Goal: Information Seeking & Learning: Find specific page/section

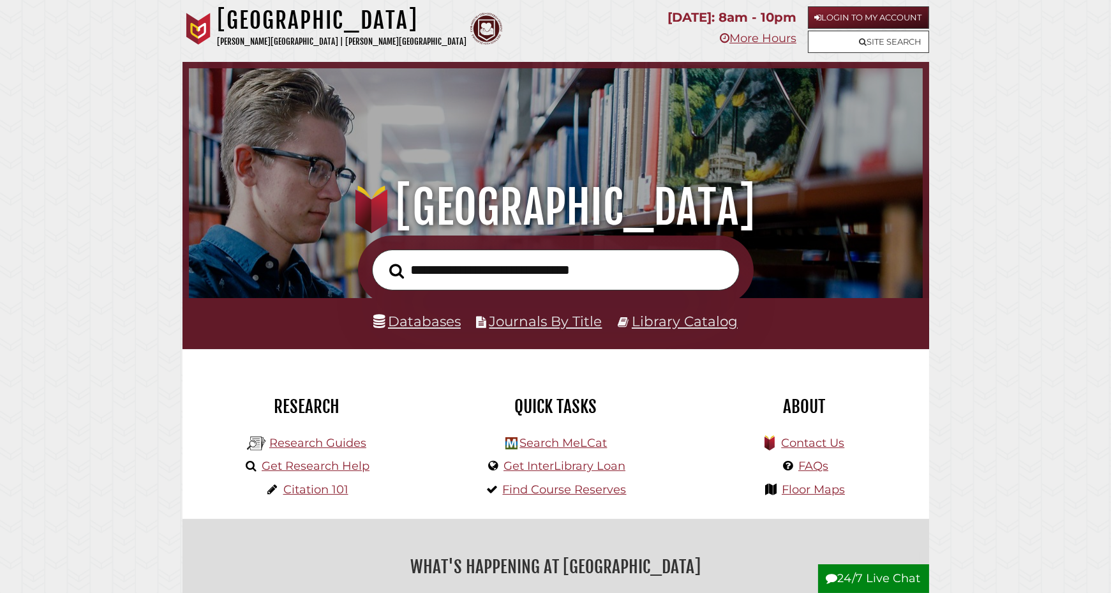
scroll to position [242, 727]
click at [415, 325] on link "Databases" at bounding box center [416, 321] width 87 height 17
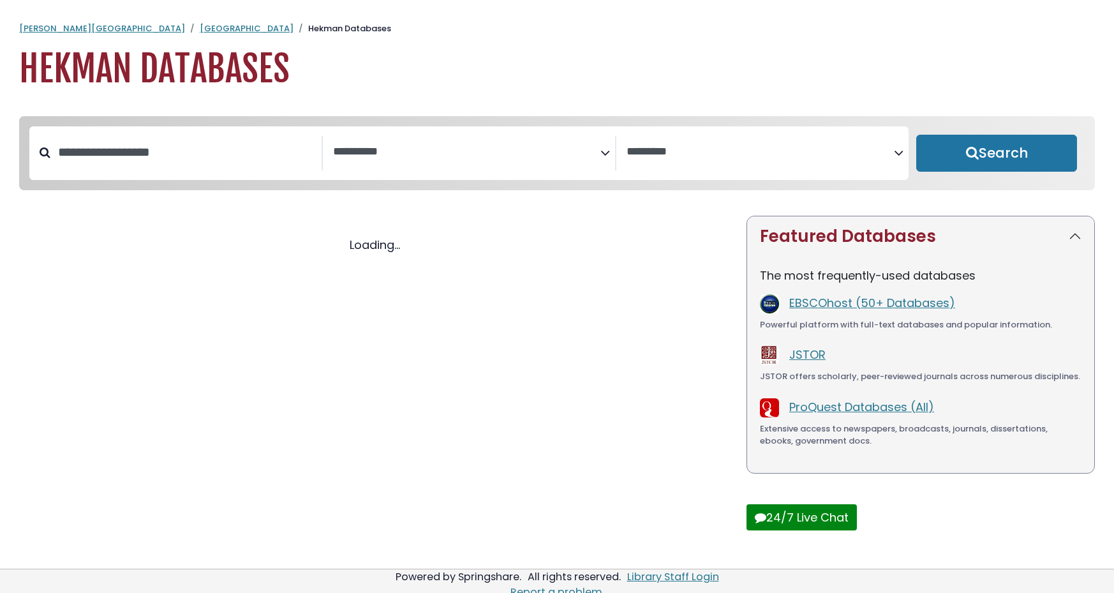
select select "Database Subject Filter"
select select "Database Vendors Filter"
select select "Database Subject Filter"
select select "Database Vendors Filter"
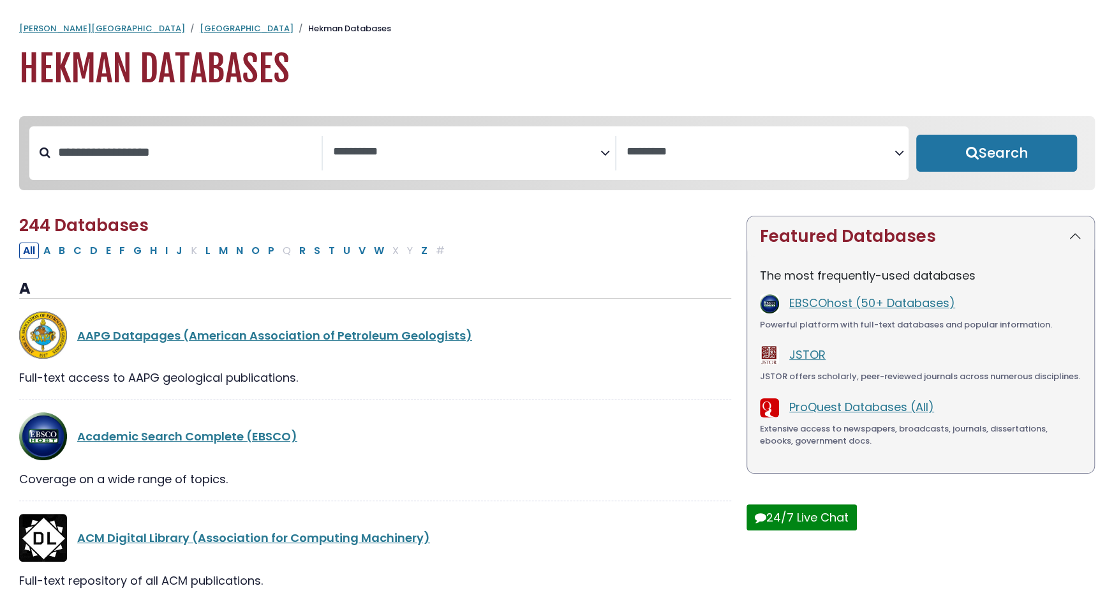
click at [498, 154] on textarea "Search" at bounding box center [466, 151] width 267 height 13
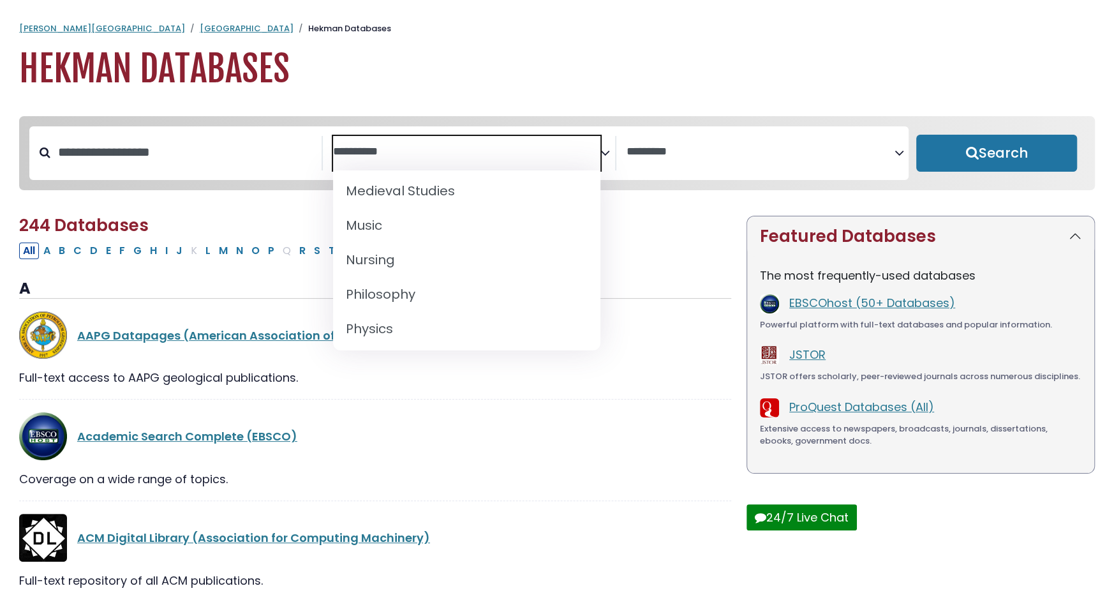
scroll to position [983, 0]
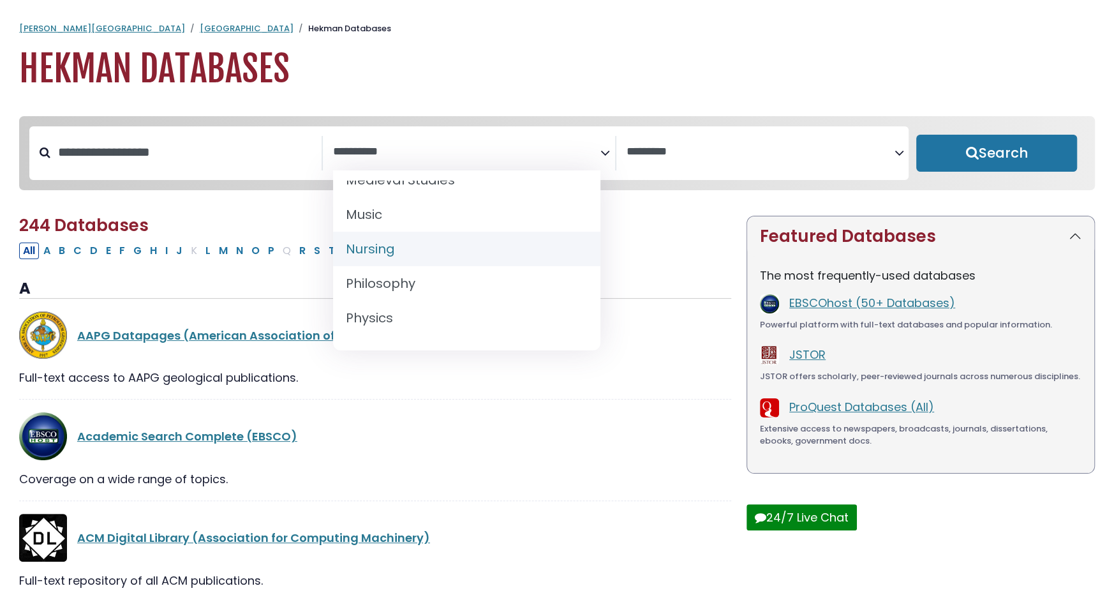
select select "*****"
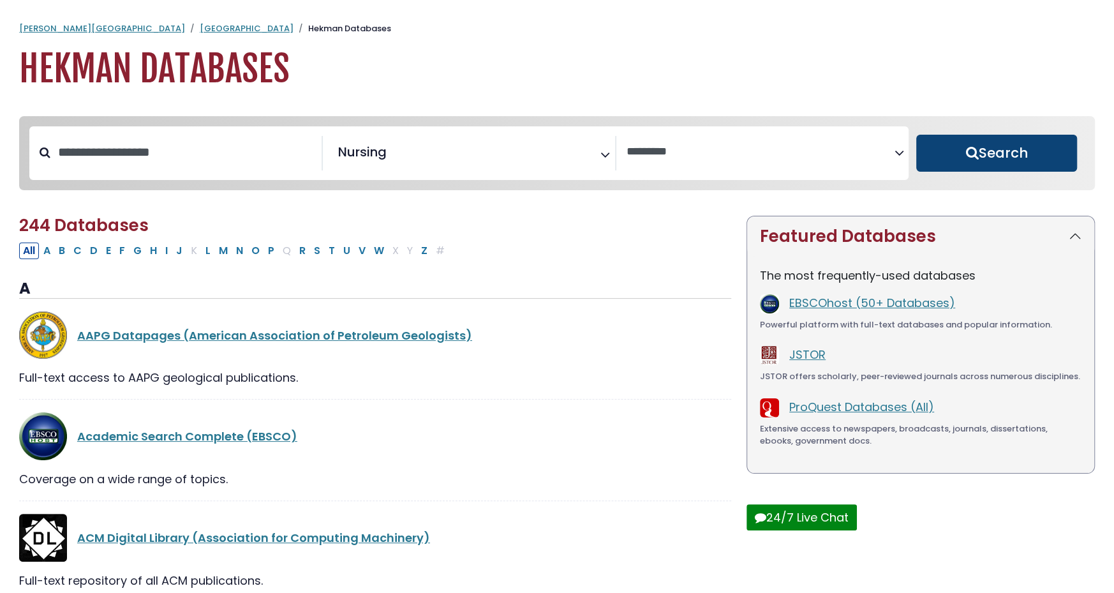
click at [945, 163] on button "Search" at bounding box center [996, 153] width 161 height 37
select select "Database Vendors Filter"
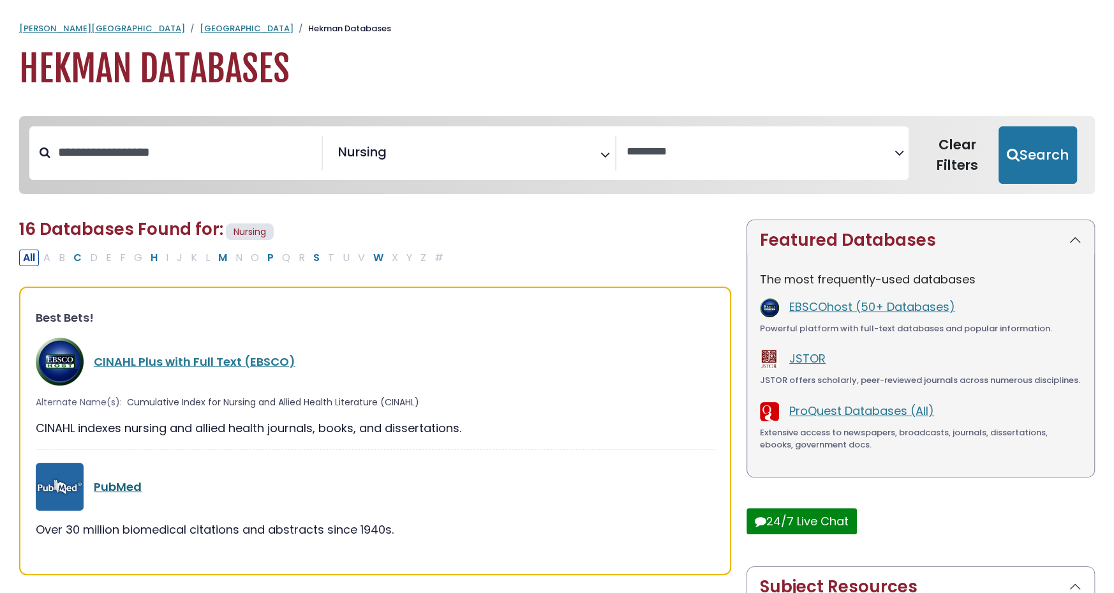
click at [116, 485] on link "PubMed" at bounding box center [118, 487] width 48 height 16
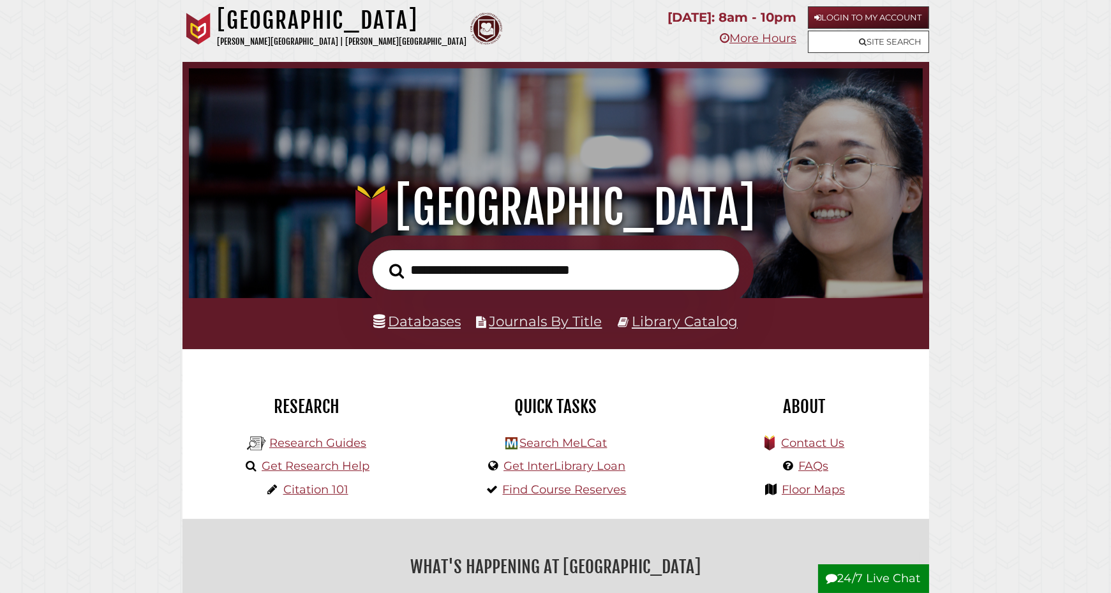
scroll to position [242, 727]
